Goal: Use online tool/utility: Utilize a website feature to perform a specific function

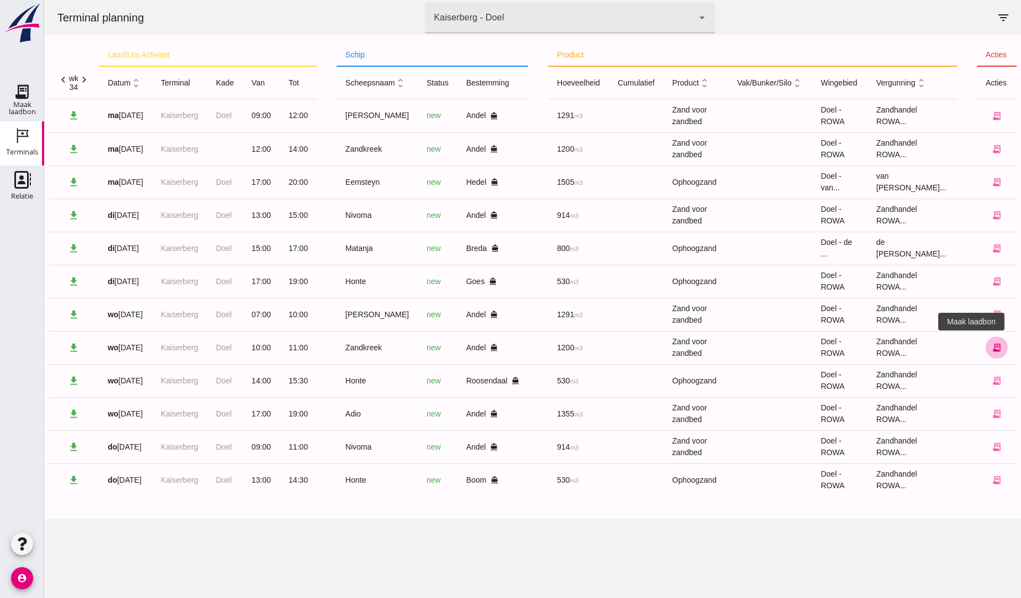
click at [992, 346] on icon "receipt_long" at bounding box center [997, 348] width 10 height 10
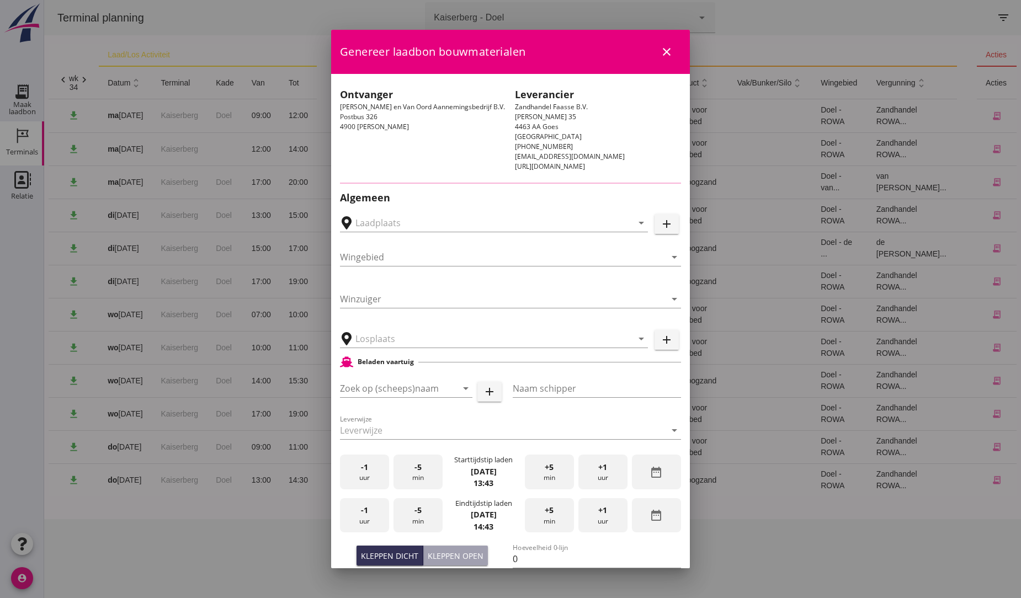
type input "MvO [PERSON_NAME], [PERSON_NAME]"
type input "Zandkreek"
type input "[PERSON_NAME]"
type input "1200"
type input "Zand voor zandbed (6120)"
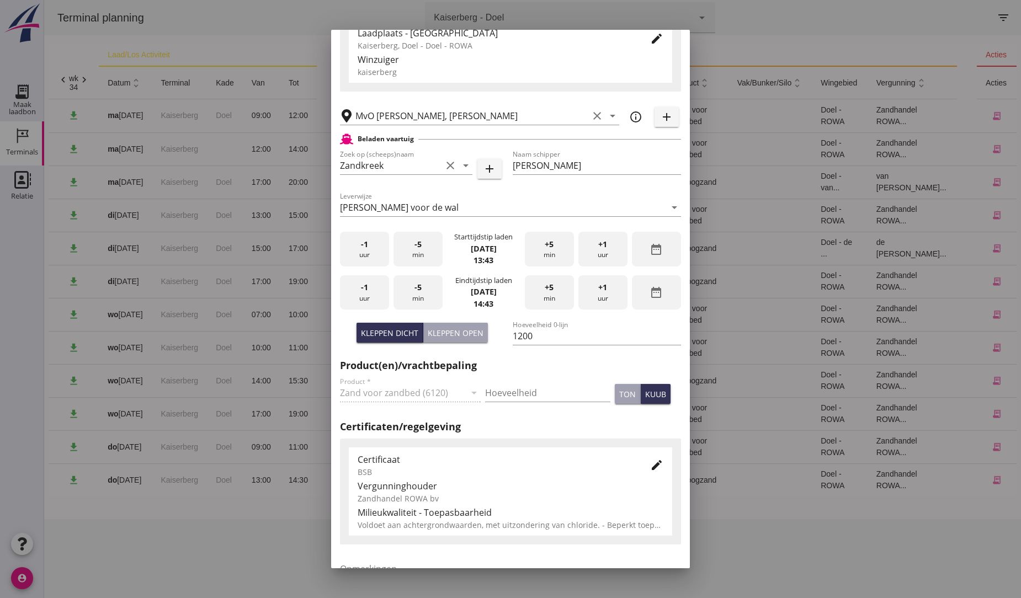
scroll to position [184, 0]
click at [363, 253] on div "-1 uur" at bounding box center [364, 248] width 49 height 35
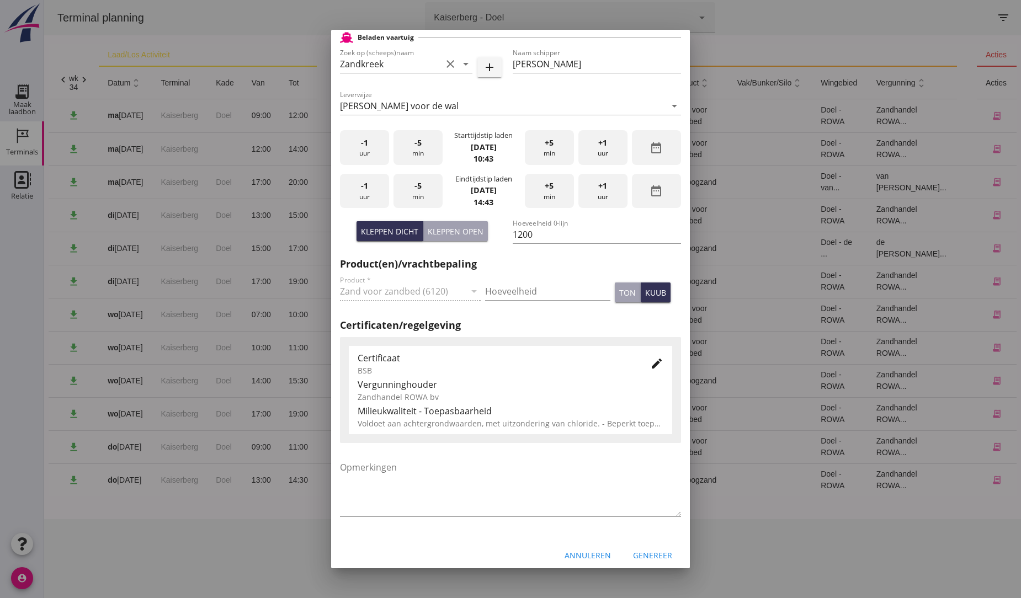
scroll to position [293, 0]
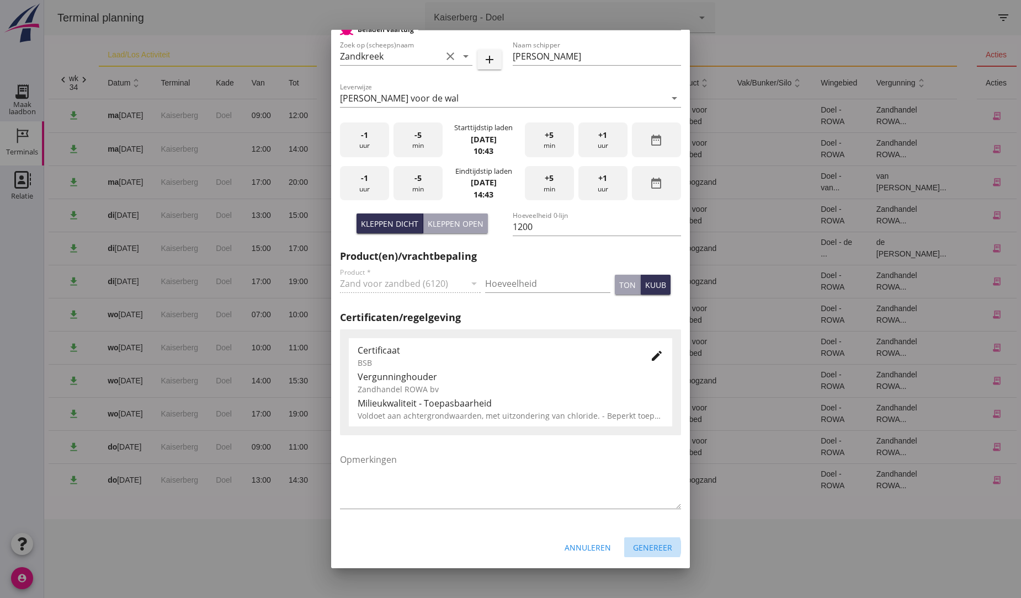
click at [635, 549] on div "Genereer" at bounding box center [652, 548] width 39 height 12
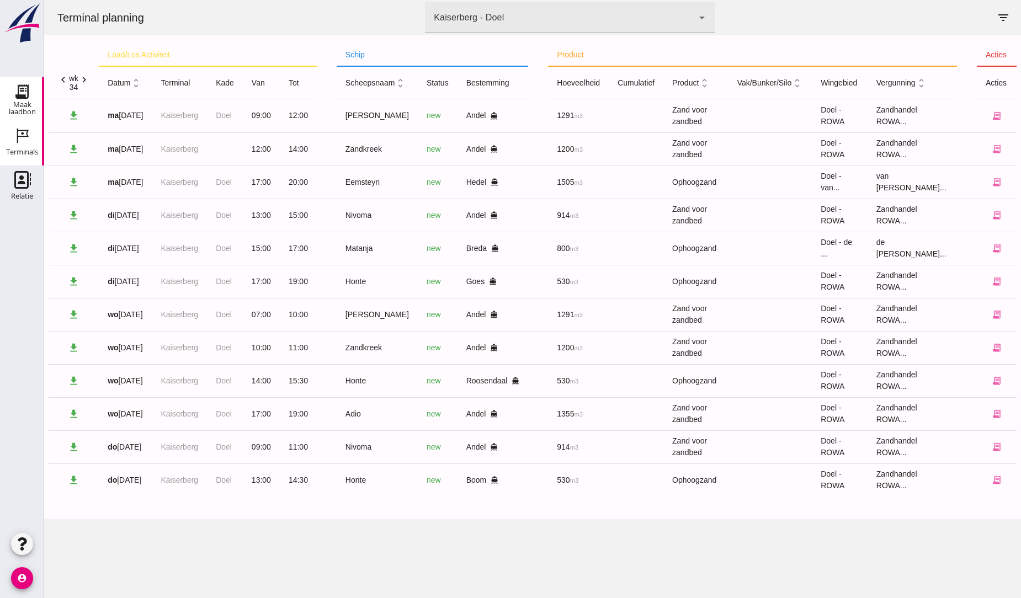
click at [23, 91] on use at bounding box center [22, 92] width 18 height 18
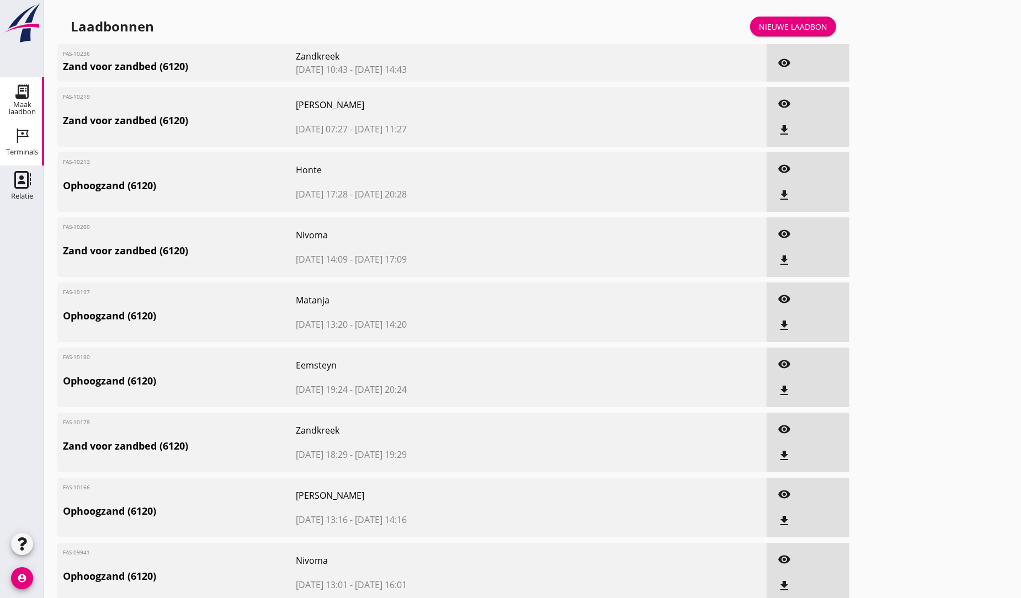
click at [19, 133] on icon "Terminals" at bounding box center [22, 136] width 18 height 18
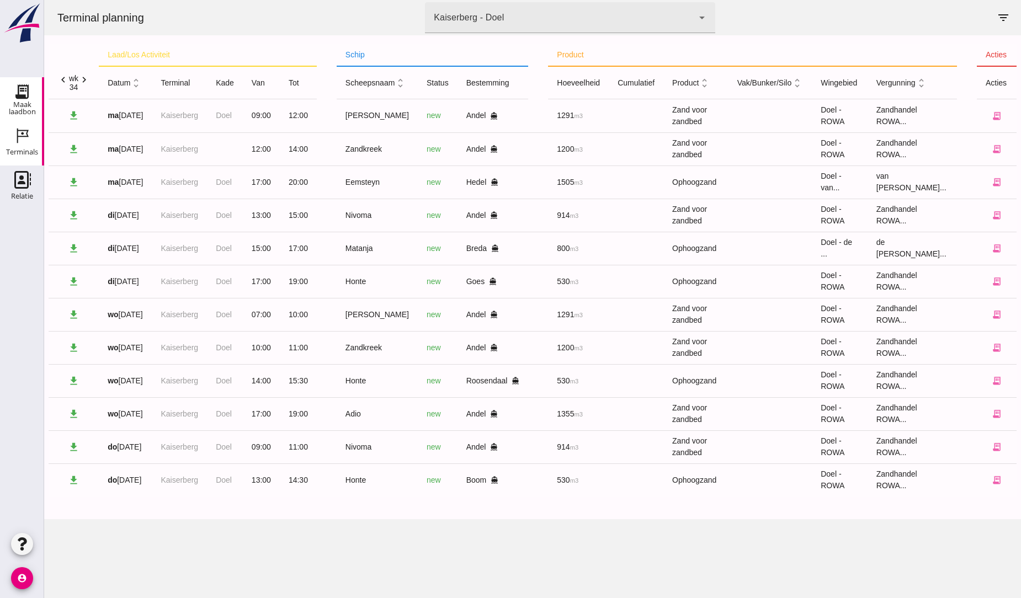
click at [26, 88] on icon "Maak laadbon" at bounding box center [22, 92] width 18 height 18
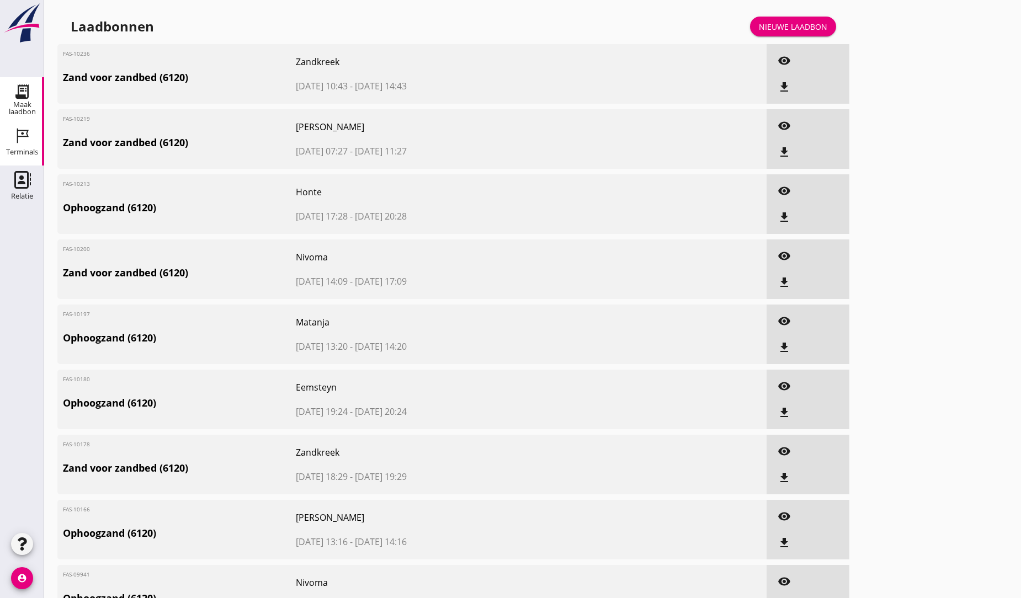
click at [14, 131] on icon "Terminals" at bounding box center [22, 136] width 18 height 18
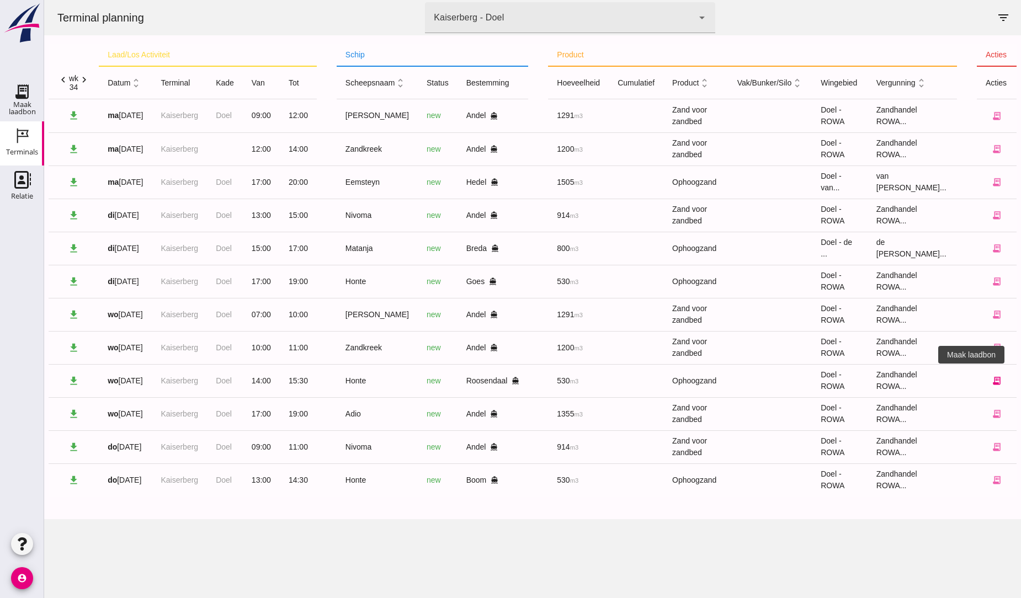
click at [992, 381] on icon "receipt_long" at bounding box center [997, 381] width 10 height 10
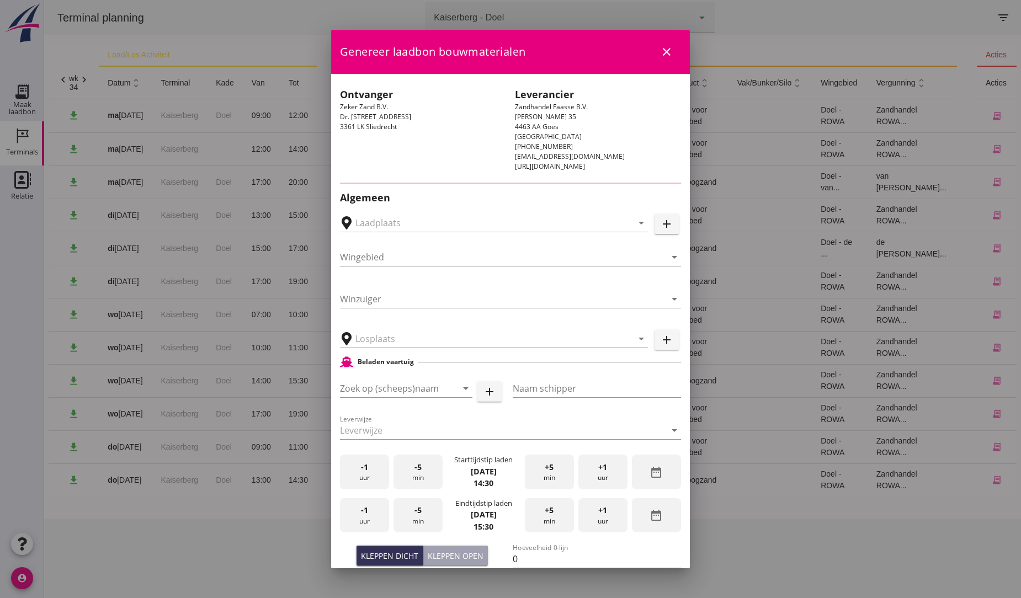
type input "Breure Grondwerken, [GEOGRAPHIC_DATA]"
type input "Honte"
type input "[PERSON_NAME]"
type input "560"
type input "Ophoogzand (6120)"
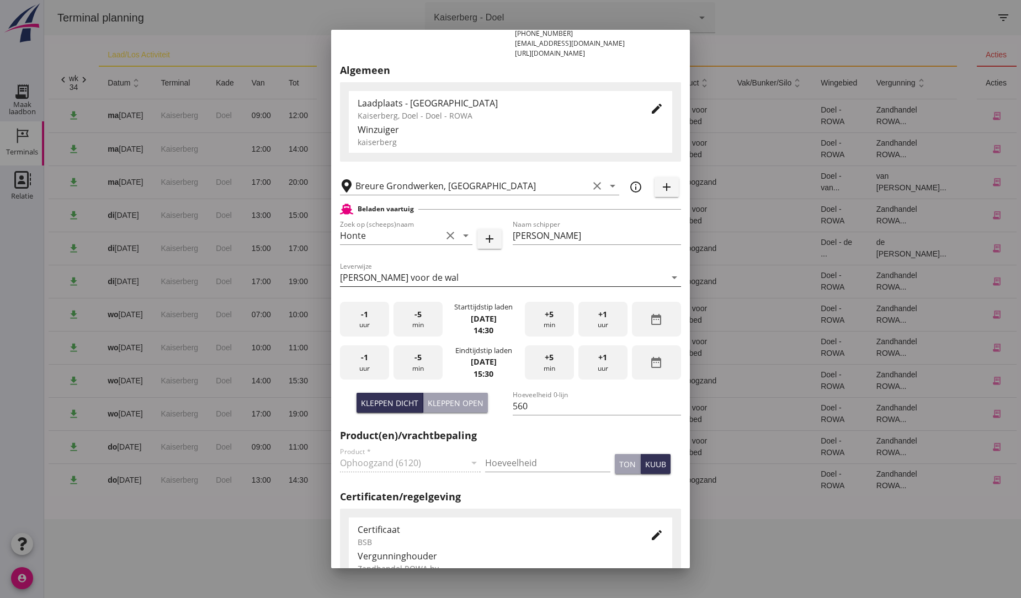
scroll to position [123, 0]
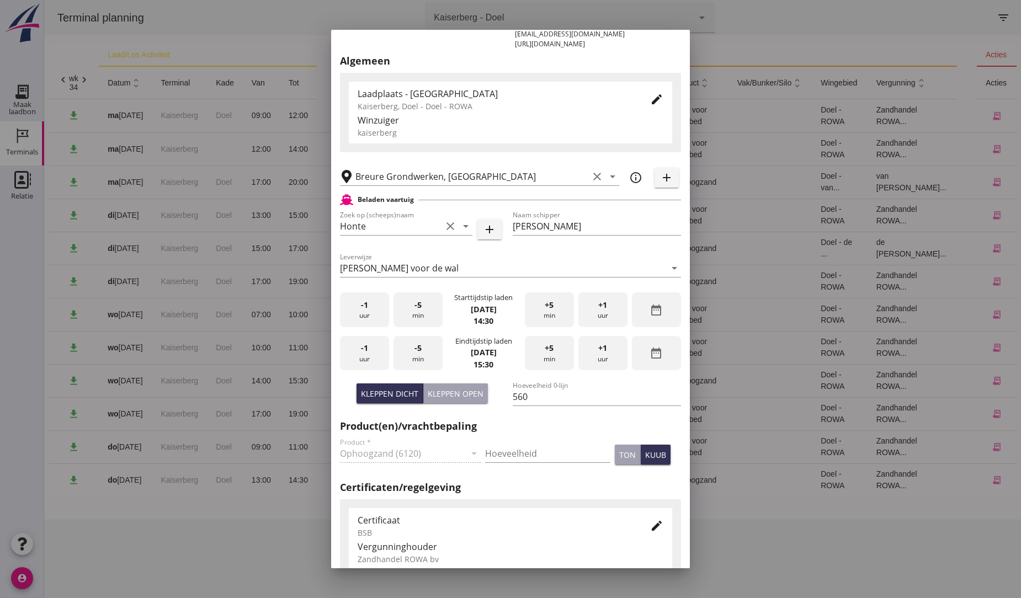
click at [599, 353] on span "+1" at bounding box center [602, 348] width 9 height 12
click at [367, 305] on span "-1" at bounding box center [364, 305] width 7 height 12
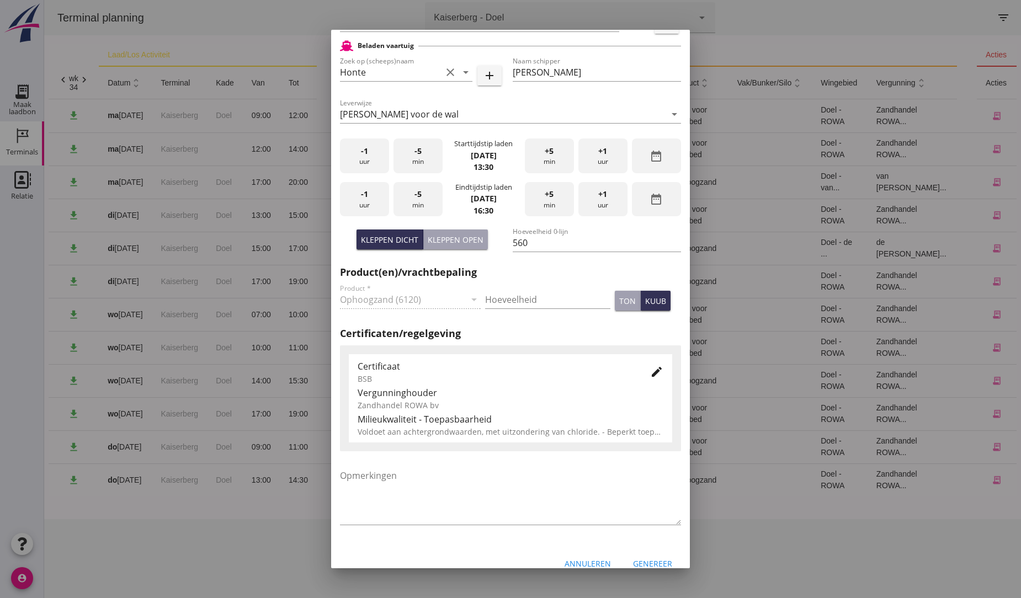
scroll to position [293, 0]
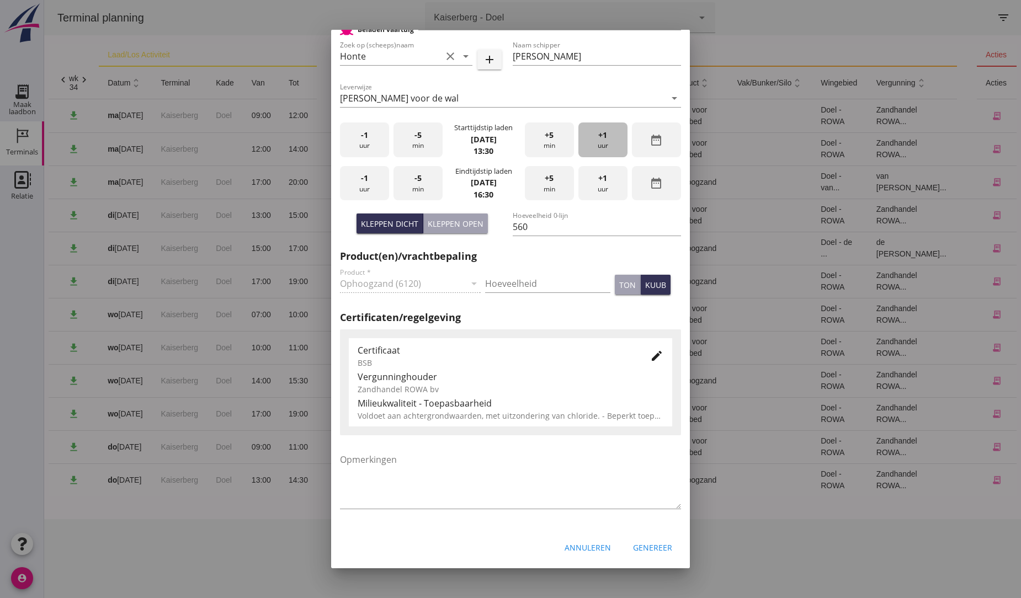
click at [591, 135] on div "+1 uur" at bounding box center [602, 140] width 49 height 35
click at [637, 545] on div "Genereer" at bounding box center [652, 548] width 39 height 12
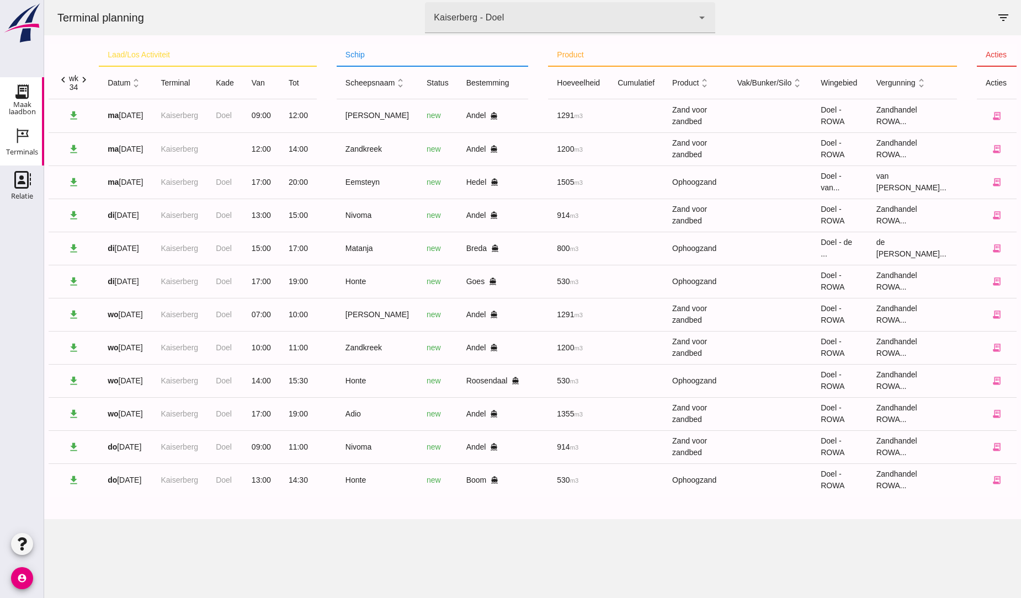
click at [14, 97] on icon "Maak laadbon" at bounding box center [22, 92] width 18 height 18
